Goal: Transaction & Acquisition: Purchase product/service

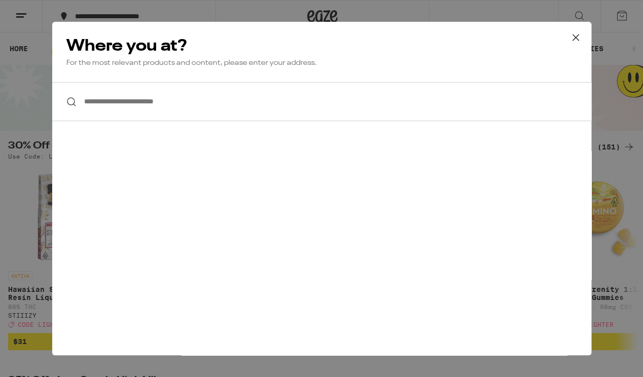
click at [571, 34] on icon at bounding box center [575, 37] width 15 height 15
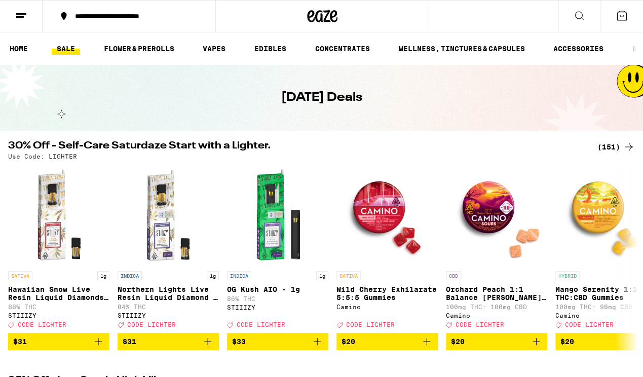
click at [623, 18] on icon at bounding box center [622, 16] width 12 height 12
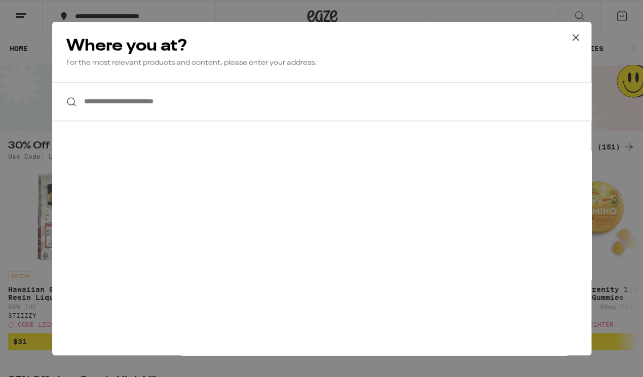
click at [276, 104] on input "**********" at bounding box center [321, 101] width 539 height 39
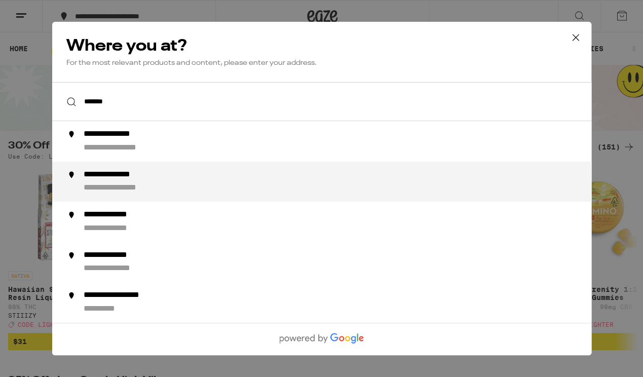
click at [184, 179] on div "**********" at bounding box center [341, 182] width 517 height 24
type input "**********"
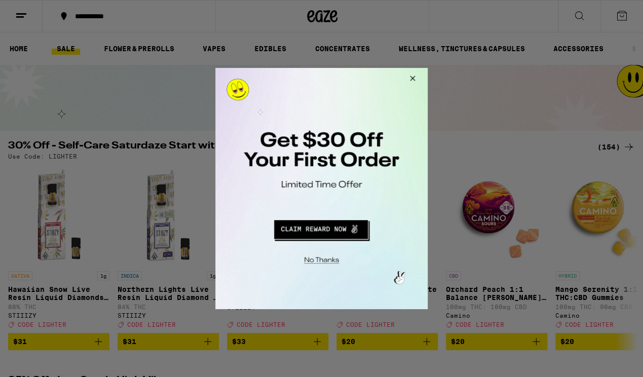
click at [335, 229] on button "Redirect to URL" at bounding box center [321, 228] width 176 height 24
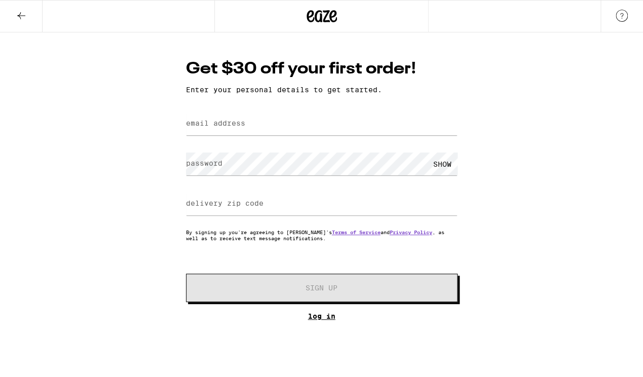
click at [319, 319] on link "Log In" at bounding box center [322, 316] width 272 height 8
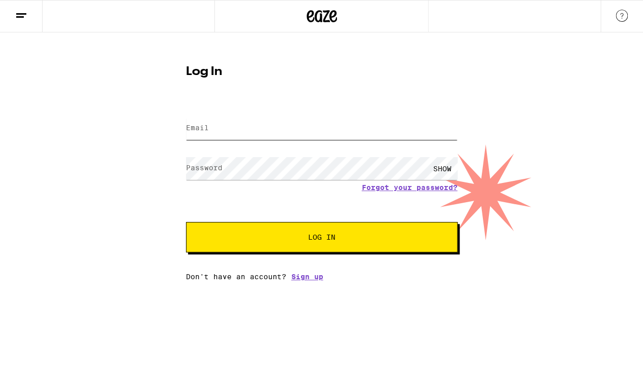
click at [288, 128] on input "Email" at bounding box center [322, 128] width 272 height 23
type input "[EMAIL_ADDRESS][DOMAIN_NAME]"
click at [318, 248] on button "Log In" at bounding box center [322, 237] width 272 height 30
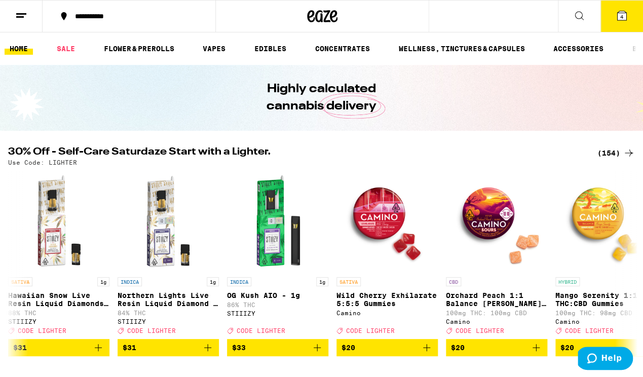
click at [623, 18] on span "4" at bounding box center [621, 17] width 3 height 6
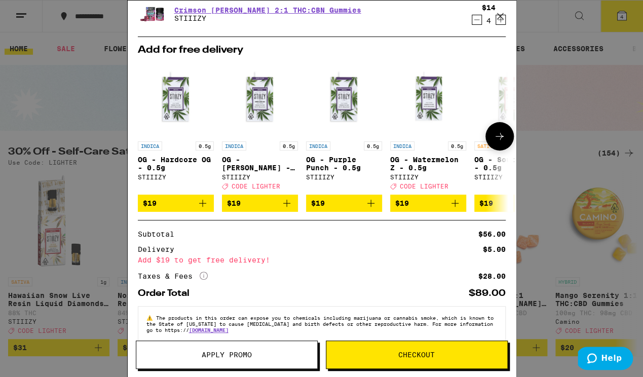
scroll to position [56, 0]
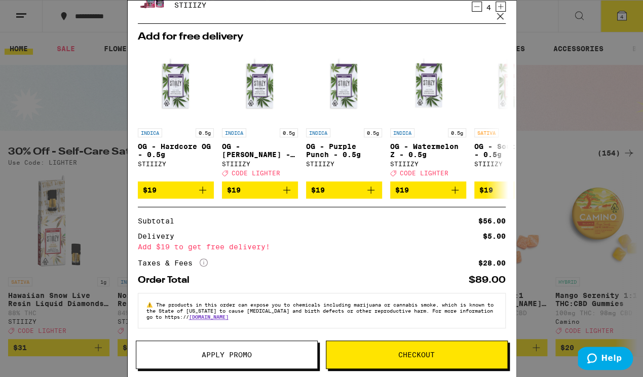
click at [219, 358] on span "Apply Promo" at bounding box center [227, 354] width 50 height 7
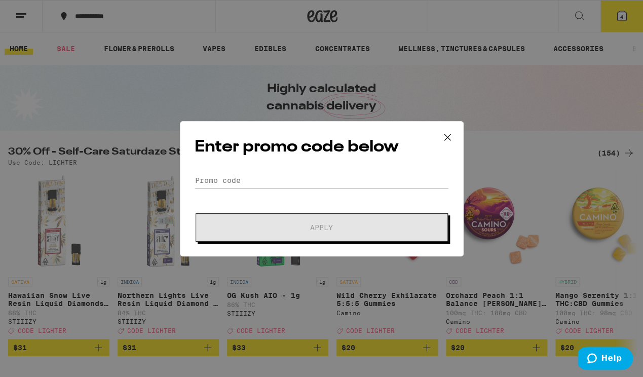
click at [247, 195] on form "Promo Code Apply" at bounding box center [322, 207] width 254 height 69
click at [248, 185] on input "Promo Code" at bounding box center [322, 180] width 254 height 15
paste input "LIGHTER"
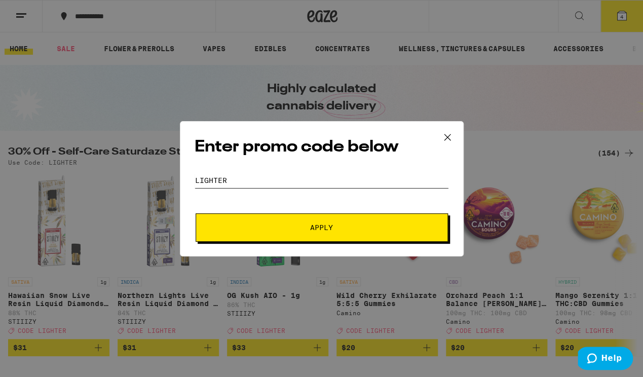
type input "LIGHTER"
click at [256, 224] on span "Apply" at bounding box center [322, 227] width 182 height 7
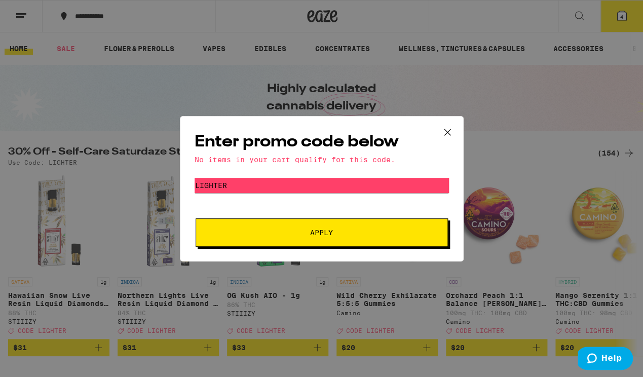
click at [443, 131] on icon at bounding box center [447, 132] width 15 height 15
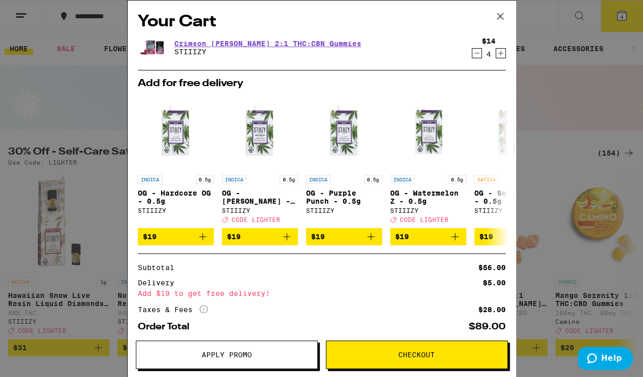
click at [234, 351] on span "Apply Promo" at bounding box center [227, 354] width 50 height 7
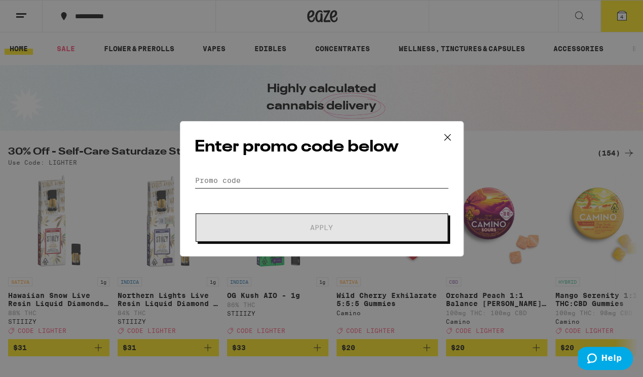
click at [246, 181] on input "Promo Code" at bounding box center [322, 180] width 254 height 15
paste input "LIGHTER"
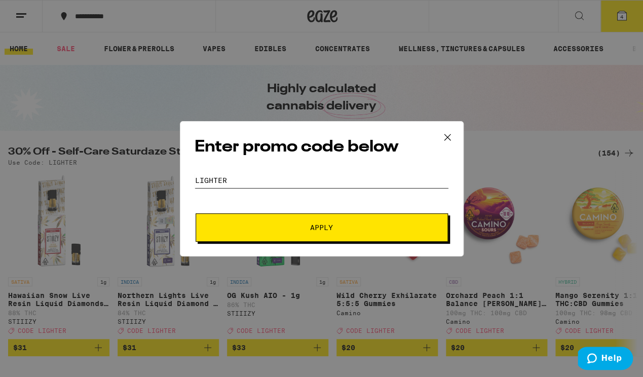
type input "LIGHTER"
click at [259, 231] on span "Apply" at bounding box center [322, 227] width 182 height 7
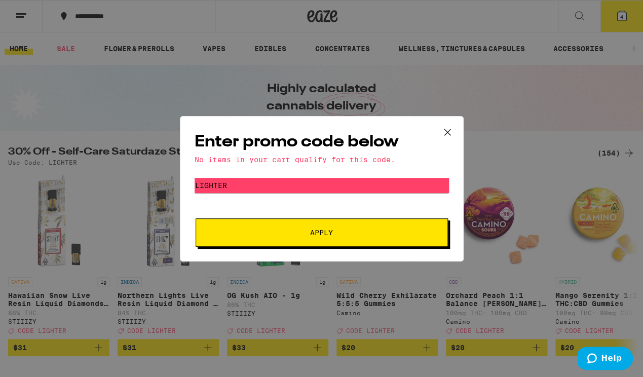
click at [449, 129] on icon at bounding box center [447, 132] width 15 height 15
